Goal: Navigation & Orientation: Go to known website

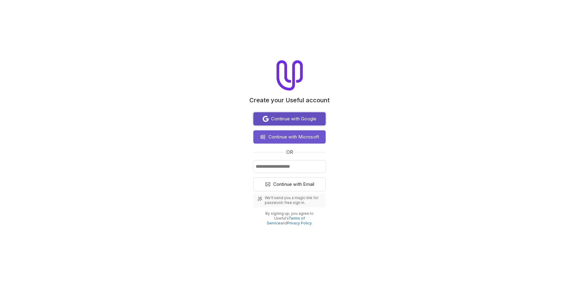
click at [303, 115] on span "Continue with Google" at bounding box center [294, 118] width 46 height 7
